Goal: Information Seeking & Learning: Learn about a topic

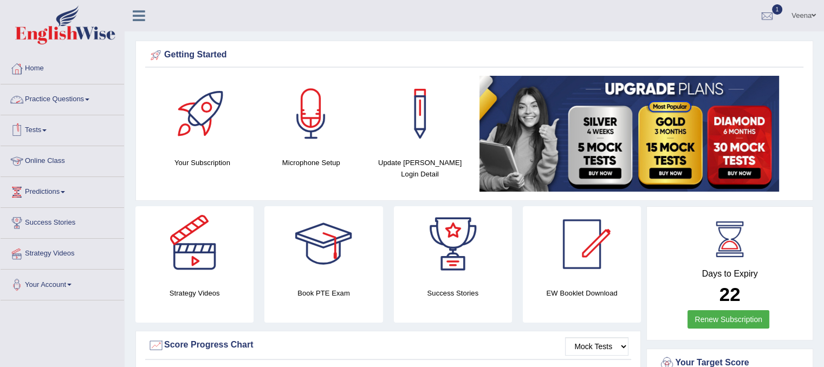
click at [89, 104] on link "Practice Questions" at bounding box center [63, 98] width 124 height 27
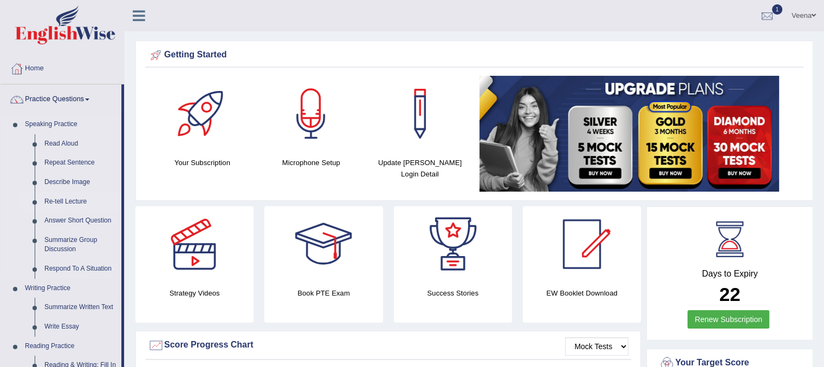
click at [55, 202] on link "Re-tell Lecture" at bounding box center [81, 202] width 82 height 20
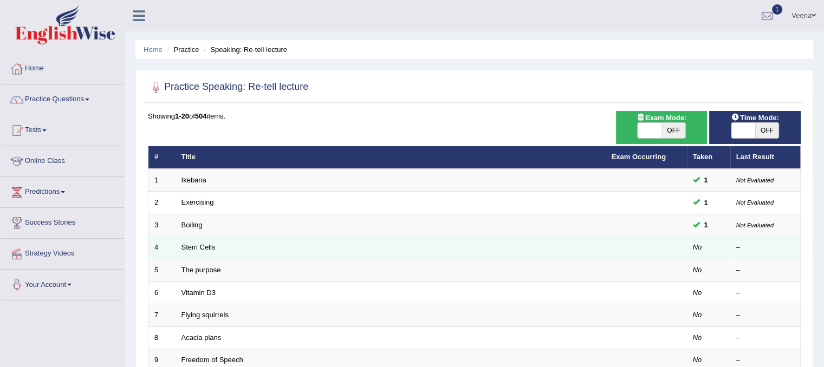
click at [187, 254] on td "Stem Cells" at bounding box center [391, 248] width 430 height 23
click at [189, 251] on td "Stem Cells" at bounding box center [391, 248] width 430 height 23
click at [195, 247] on link "Stem Cells" at bounding box center [199, 247] width 34 height 8
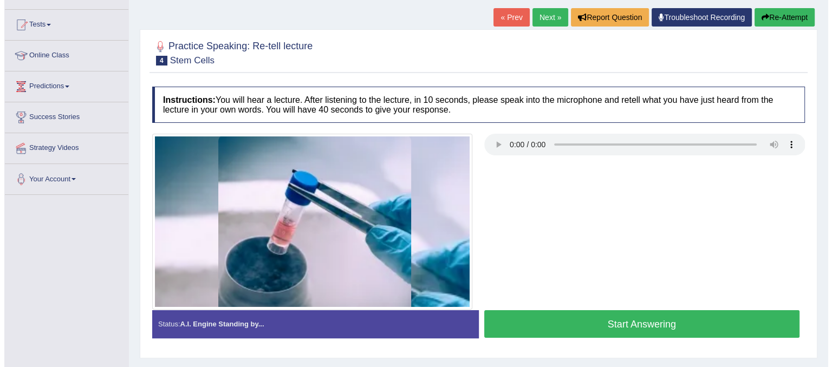
scroll to position [106, 0]
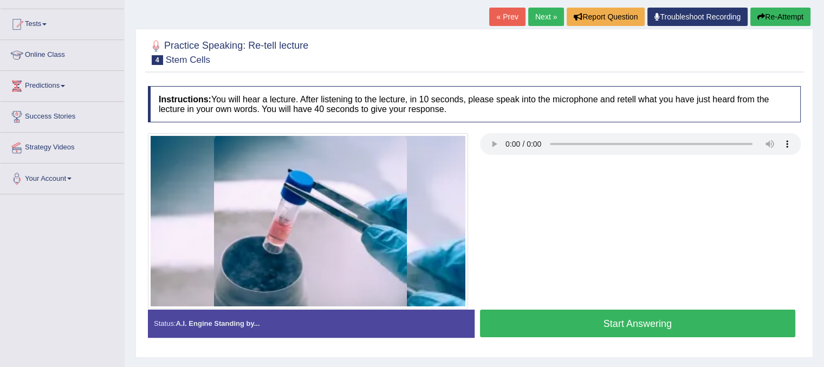
click at [502, 317] on button "Start Answering" at bounding box center [638, 324] width 316 height 28
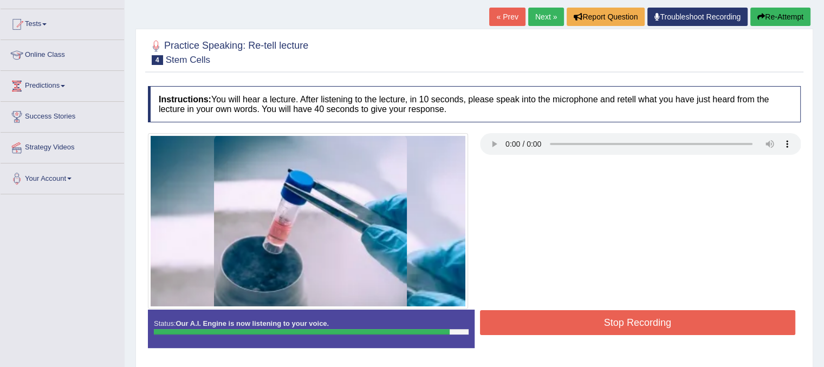
click at [502, 317] on button "Stop Recording" at bounding box center [638, 323] width 316 height 25
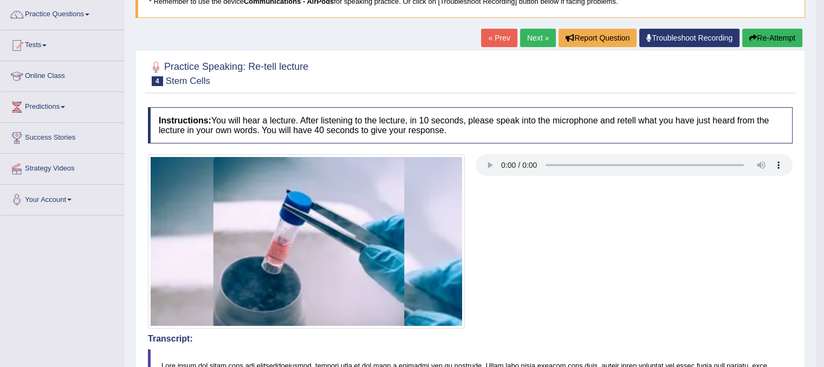
scroll to position [43, 0]
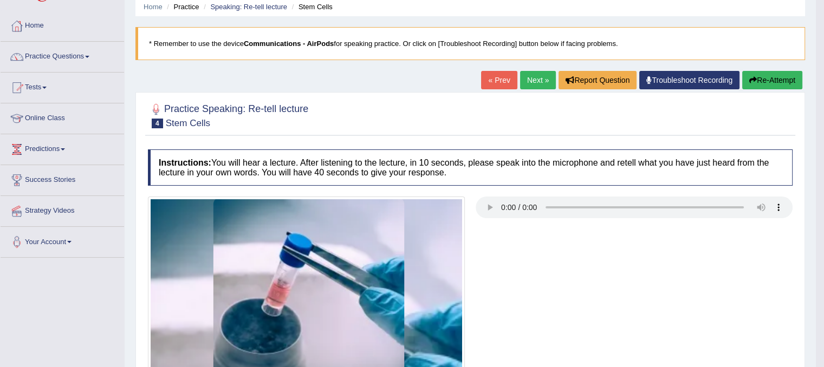
click at [520, 82] on link "Next »" at bounding box center [538, 80] width 36 height 18
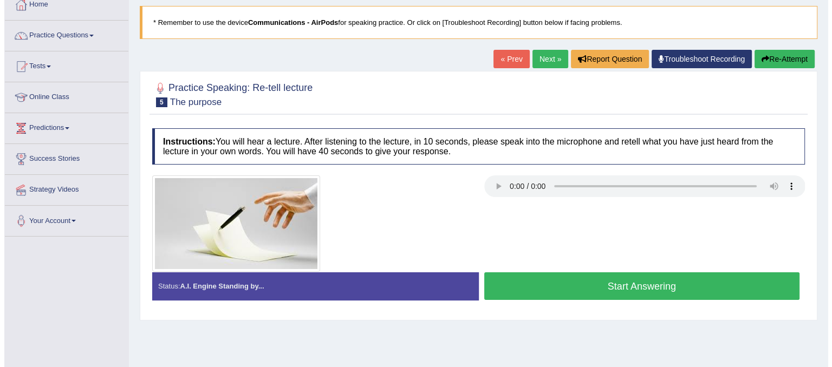
scroll to position [64, 0]
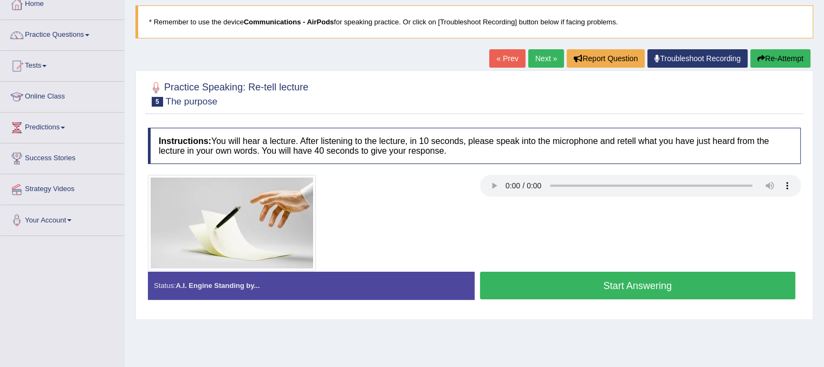
click at [542, 278] on button "Start Answering" at bounding box center [638, 286] width 316 height 28
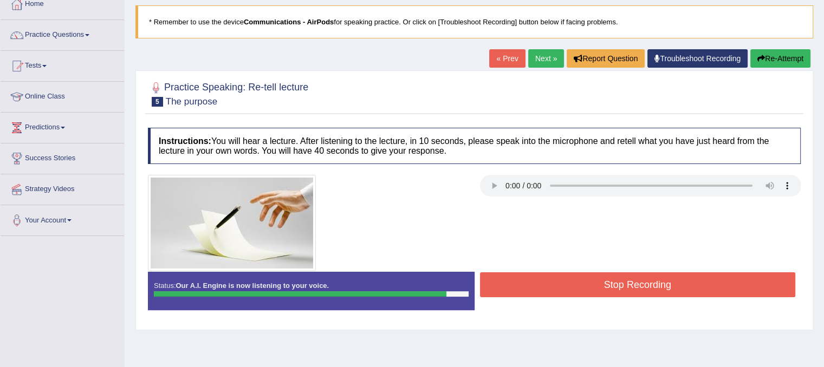
click at [542, 278] on button "Stop Recording" at bounding box center [638, 285] width 316 height 25
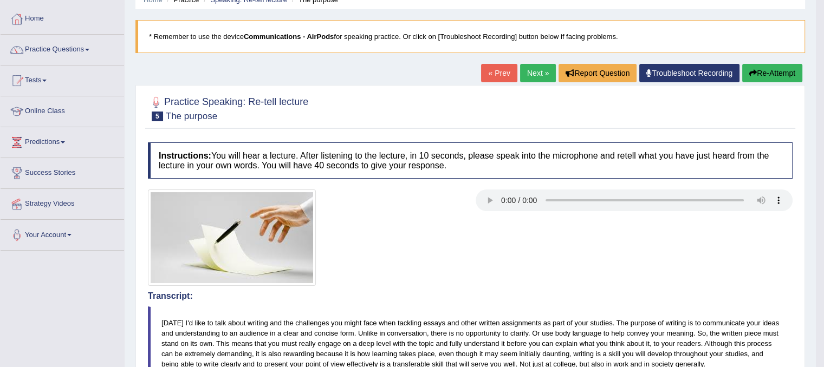
scroll to position [41, 0]
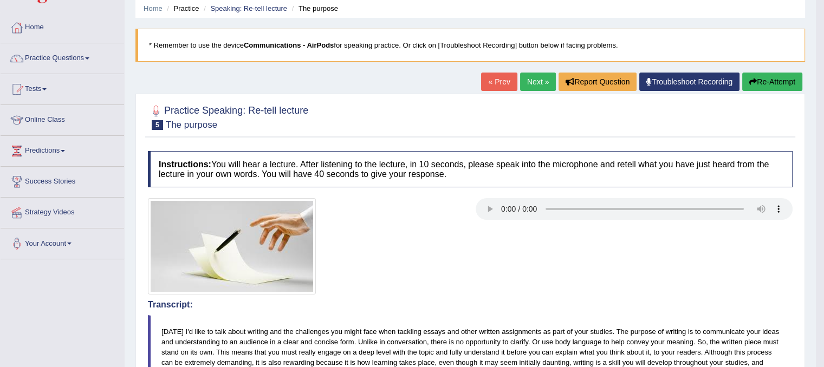
click at [524, 81] on link "Next »" at bounding box center [538, 82] width 36 height 18
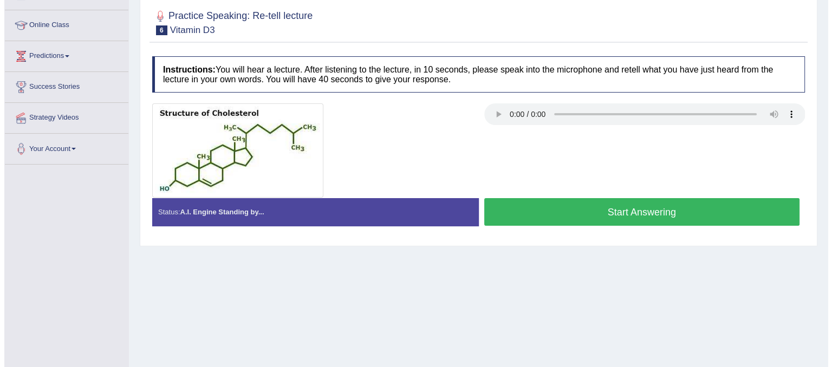
scroll to position [137, 0]
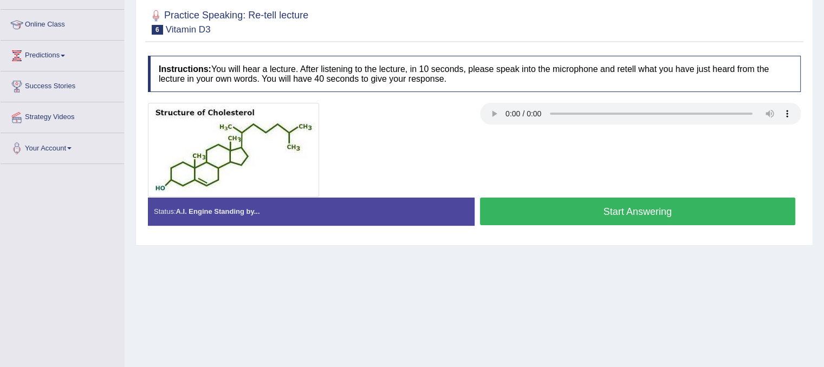
click at [530, 206] on button "Start Answering" at bounding box center [638, 212] width 316 height 28
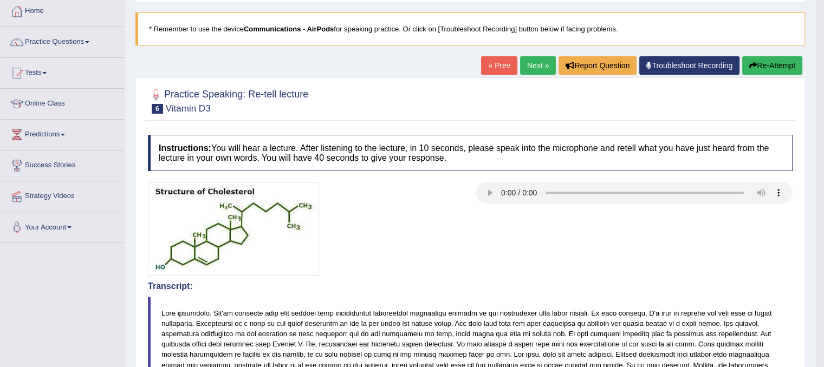
scroll to position [35, 0]
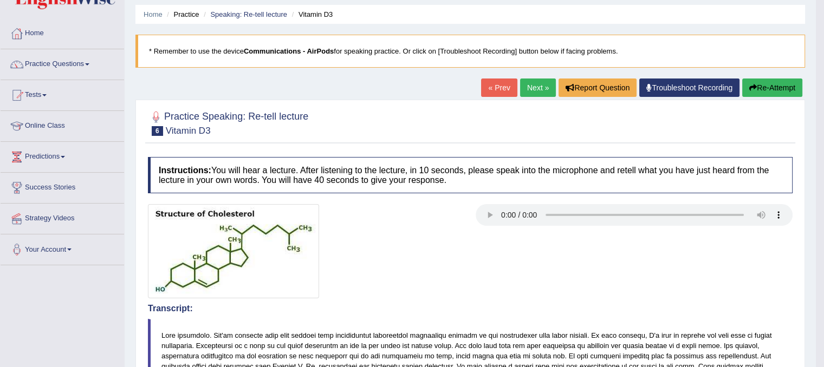
click at [535, 87] on link "Next »" at bounding box center [538, 88] width 36 height 18
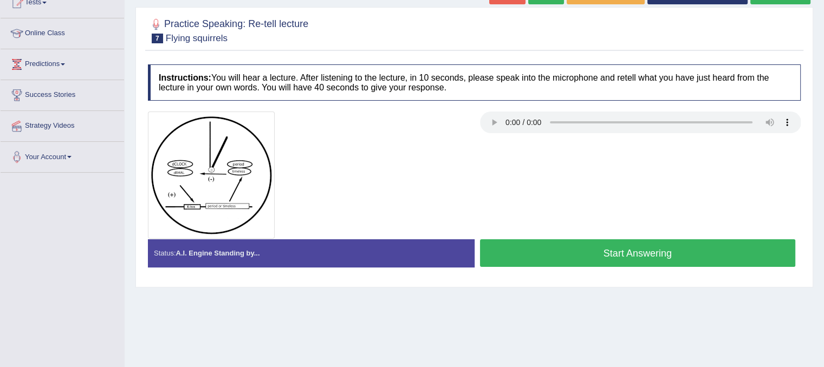
scroll to position [129, 0]
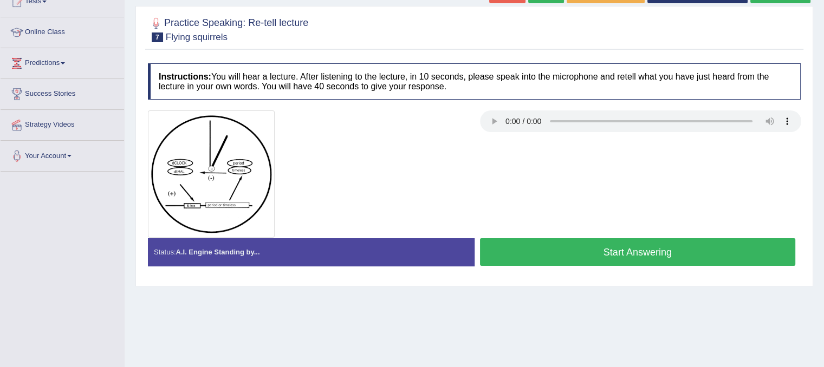
click at [488, 251] on button "Start Answering" at bounding box center [638, 252] width 316 height 28
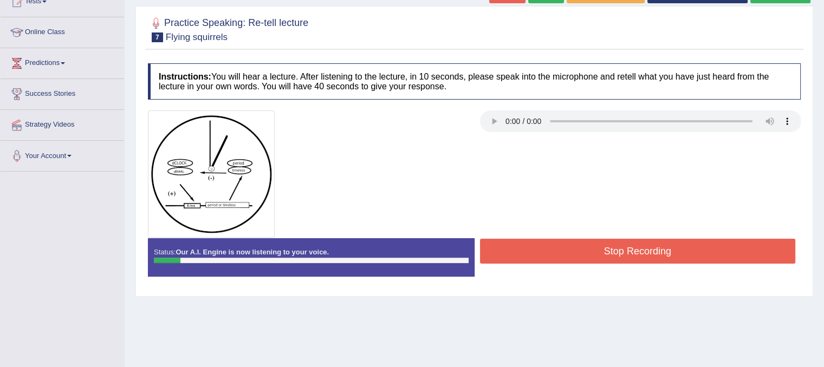
click at [488, 251] on button "Stop Recording" at bounding box center [638, 251] width 316 height 25
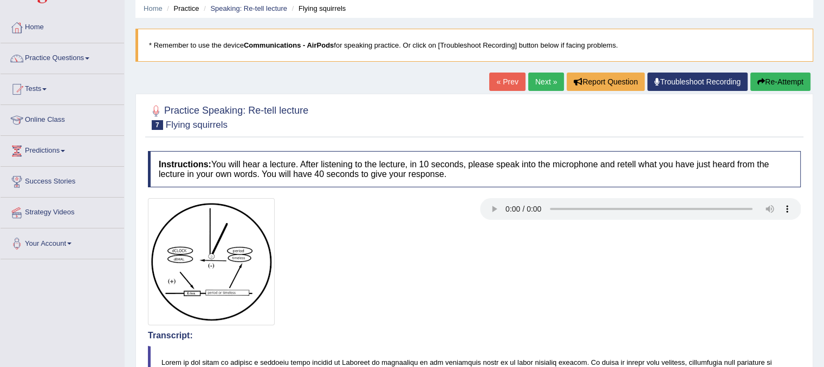
scroll to position [30, 0]
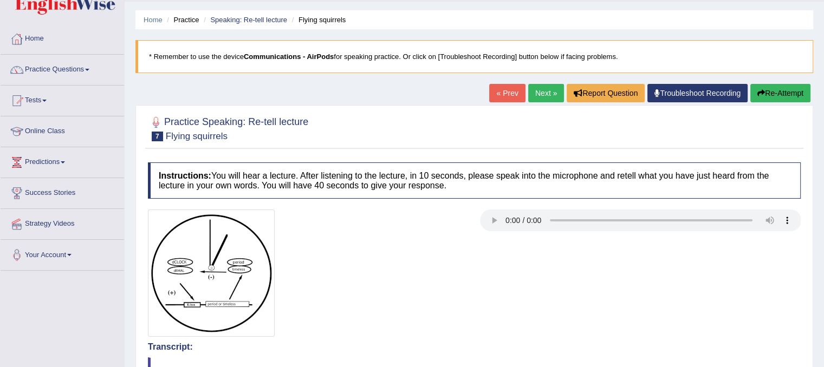
click at [765, 93] on button "Re-Attempt" at bounding box center [781, 93] width 60 height 18
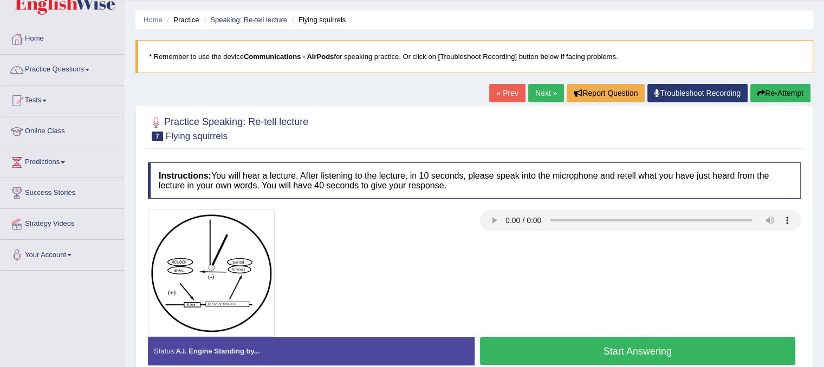
click at [531, 354] on button "Start Answering" at bounding box center [638, 352] width 316 height 28
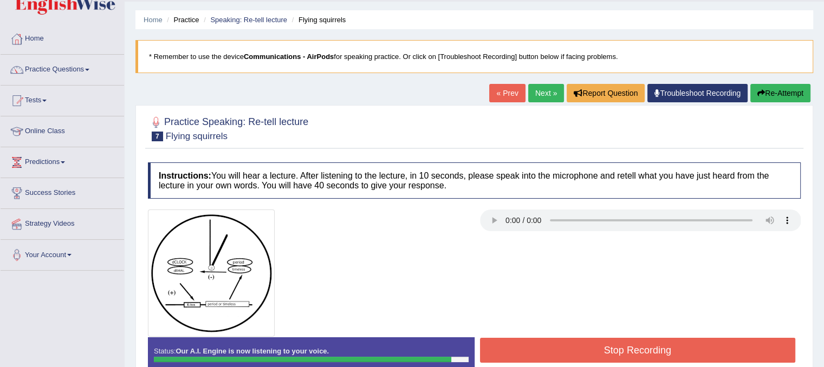
click at [531, 354] on button "Stop Recording" at bounding box center [638, 350] width 316 height 25
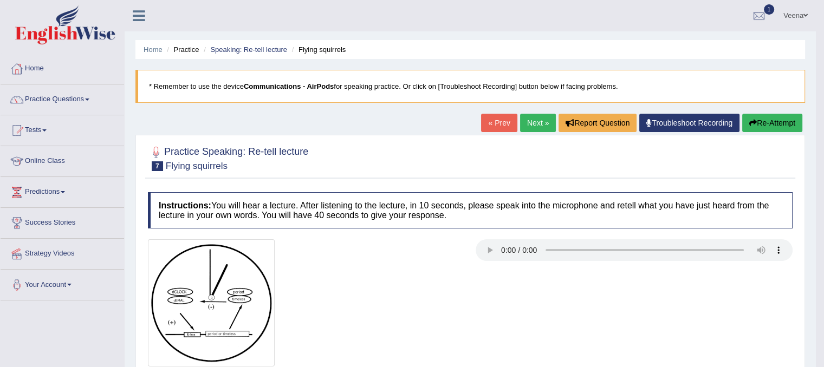
click at [533, 120] on link "Next »" at bounding box center [538, 123] width 36 height 18
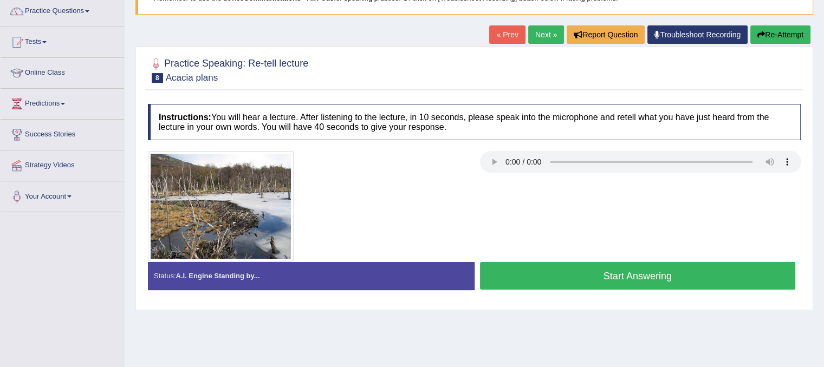
scroll to position [114, 0]
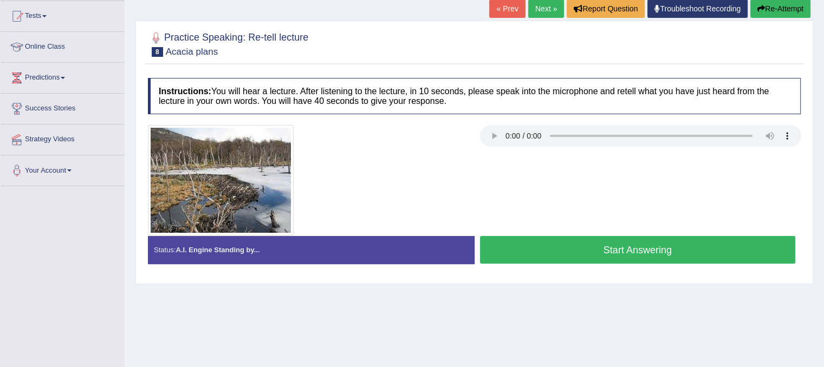
click at [504, 247] on button "Start Answering" at bounding box center [638, 250] width 316 height 28
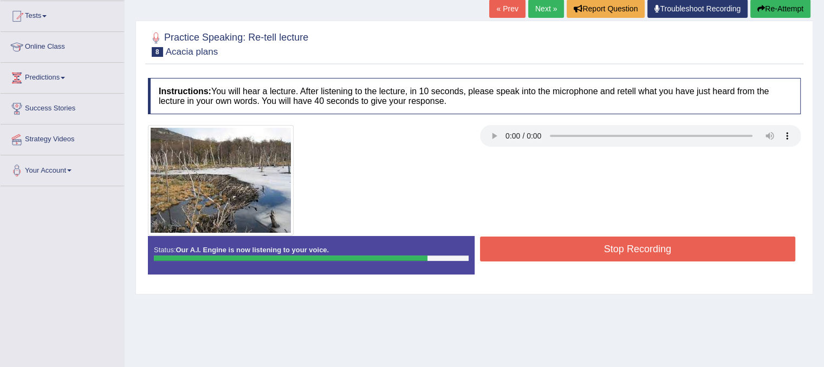
click at [504, 247] on button "Stop Recording" at bounding box center [638, 249] width 316 height 25
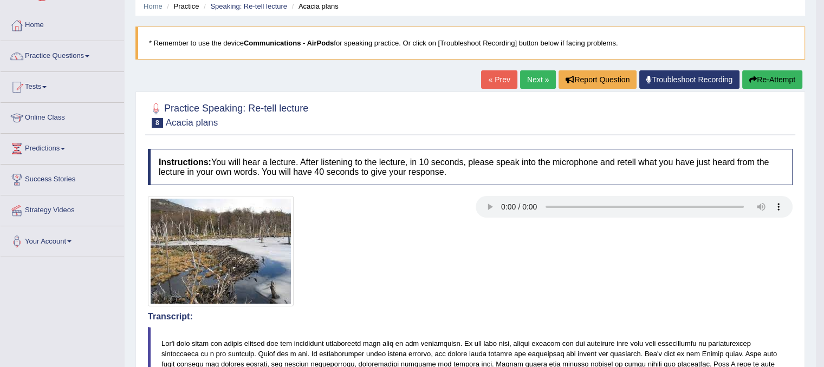
scroll to position [0, 0]
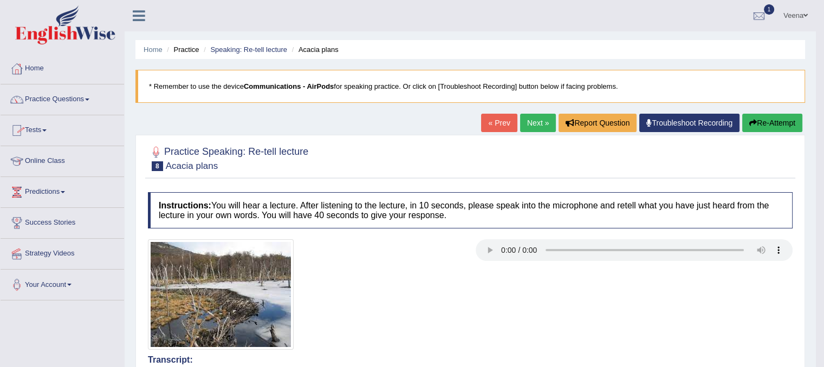
click at [84, 100] on link "Practice Questions" at bounding box center [63, 98] width 124 height 27
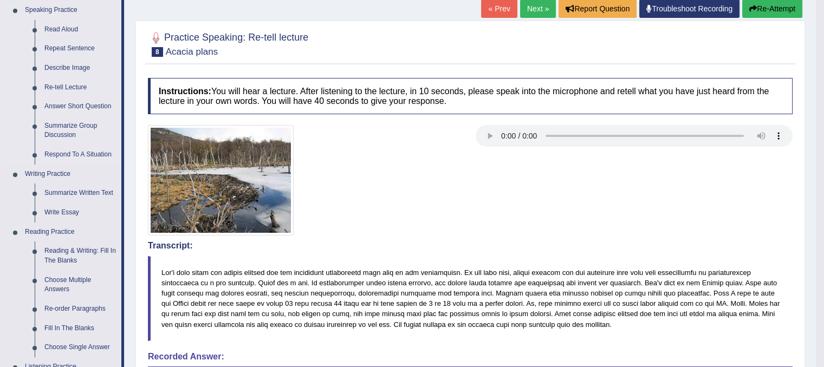
scroll to position [119, 0]
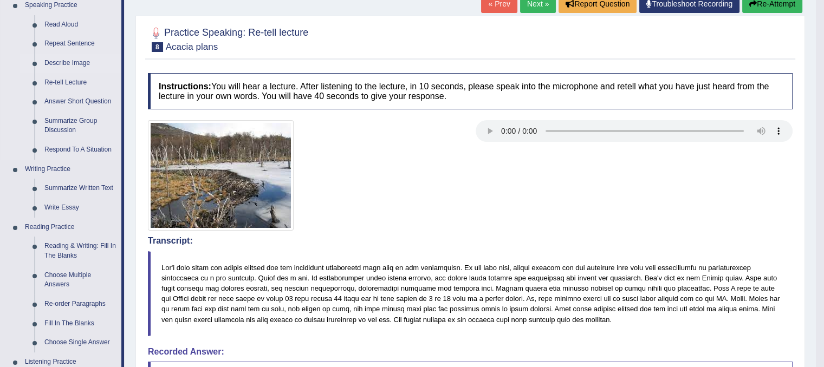
click at [72, 59] on link "Describe Image" at bounding box center [81, 64] width 82 height 20
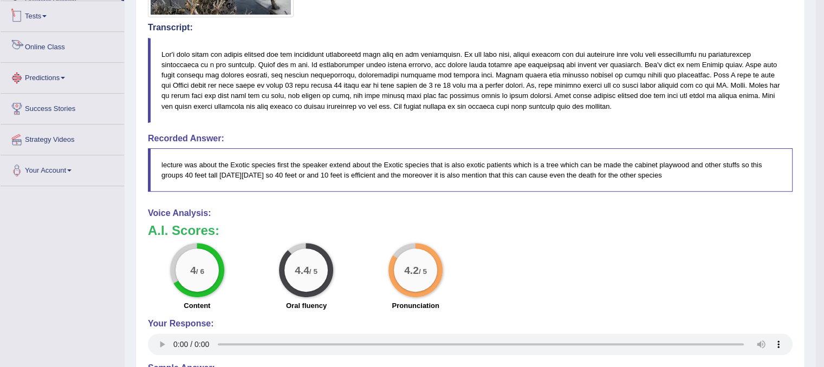
scroll to position [506, 0]
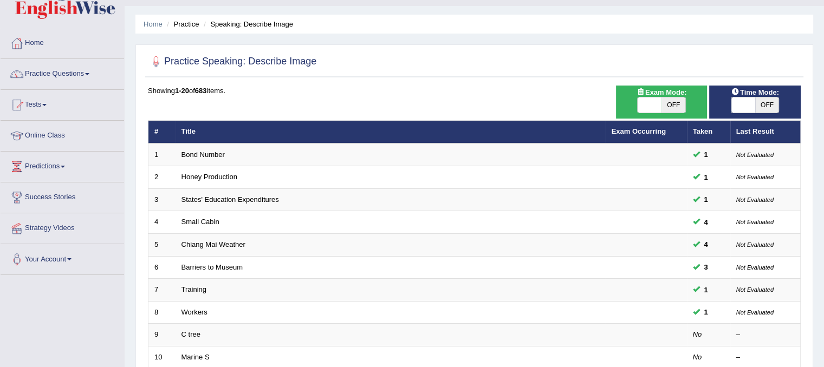
scroll to position [25, 0]
